Goal: Task Accomplishment & Management: Use online tool/utility

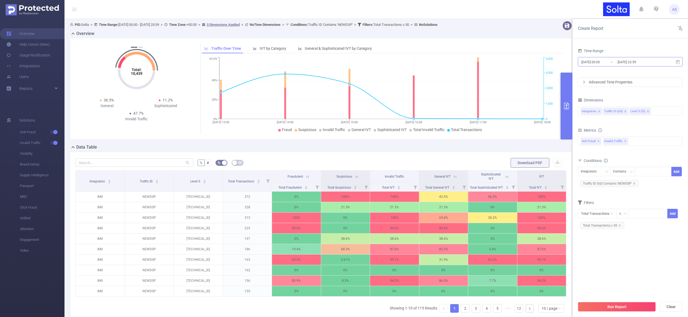
click at [641, 59] on input "[DATE] 23:59" at bounding box center [639, 61] width 44 height 7
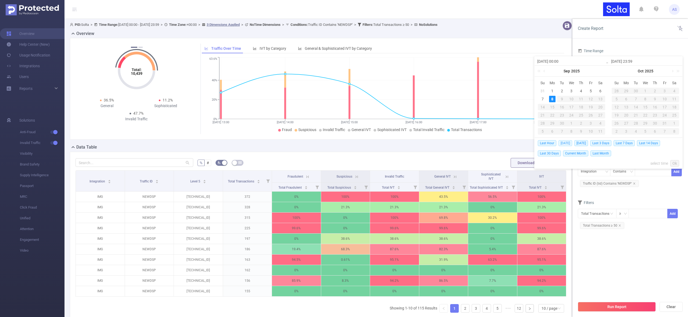
click at [564, 141] on span "[DATE]" at bounding box center [566, 143] width 14 height 6
type input "[DATE] 00:00"
type input "[DATE] 23:59"
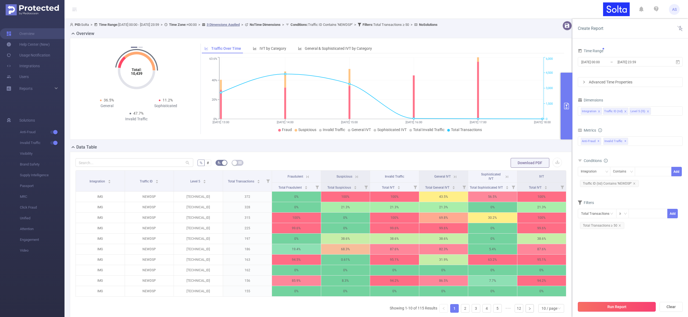
click at [620, 304] on button "Run Report" at bounding box center [617, 307] width 78 height 10
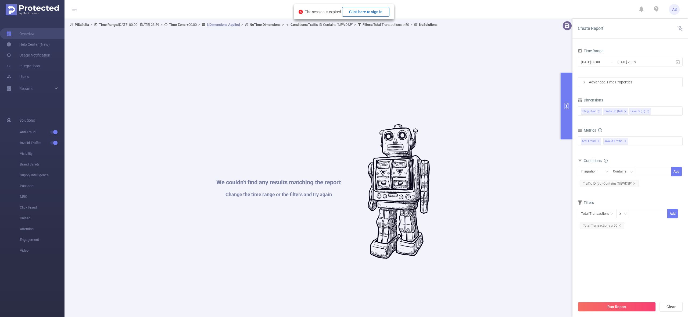
click at [363, 9] on button "Click here to sign in" at bounding box center [365, 12] width 47 height 10
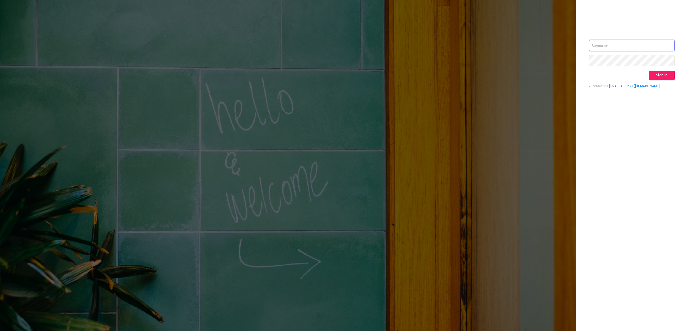
type input "[PERSON_NAME][EMAIL_ADDRESS][DOMAIN_NAME]"
click at [661, 76] on button "Sign in" at bounding box center [662, 75] width 26 height 10
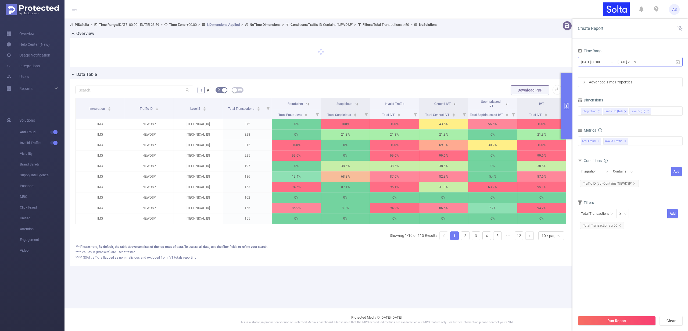
click at [627, 61] on input "[DATE] 23:59" at bounding box center [639, 61] width 44 height 7
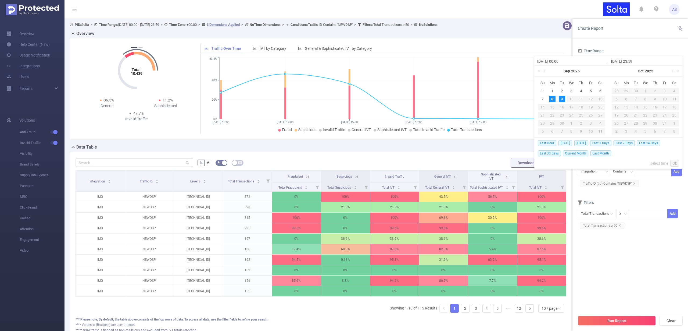
click at [567, 142] on span "[DATE]" at bounding box center [566, 143] width 14 height 6
type input "[DATE] 00:00"
type input "[DATE] 23:59"
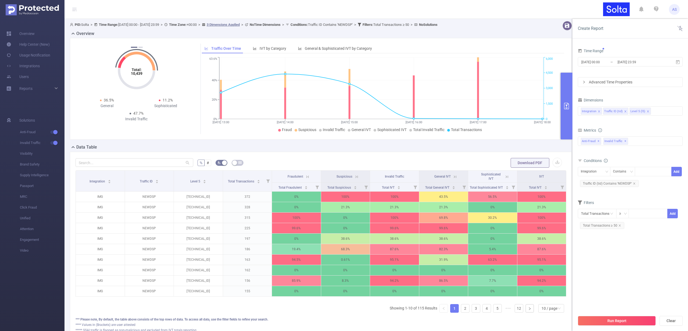
click at [609, 319] on button "Run Report" at bounding box center [617, 321] width 78 height 10
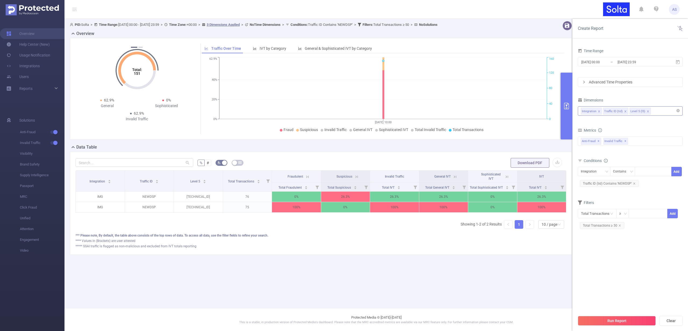
click at [648, 111] on icon "icon: close" at bounding box center [648, 111] width 3 height 3
click at [621, 318] on button "Run Report" at bounding box center [617, 321] width 78 height 10
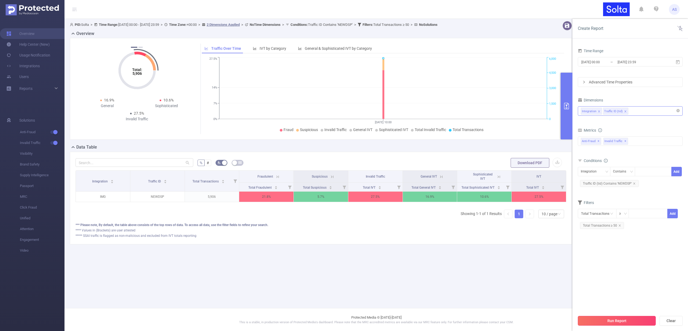
click at [621, 321] on button "Run Report" at bounding box center [617, 321] width 78 height 10
click at [619, 319] on button "Run Report" at bounding box center [617, 321] width 78 height 10
click at [611, 318] on button "Run Report" at bounding box center [617, 321] width 78 height 10
